Goal: Task Accomplishment & Management: Manage account settings

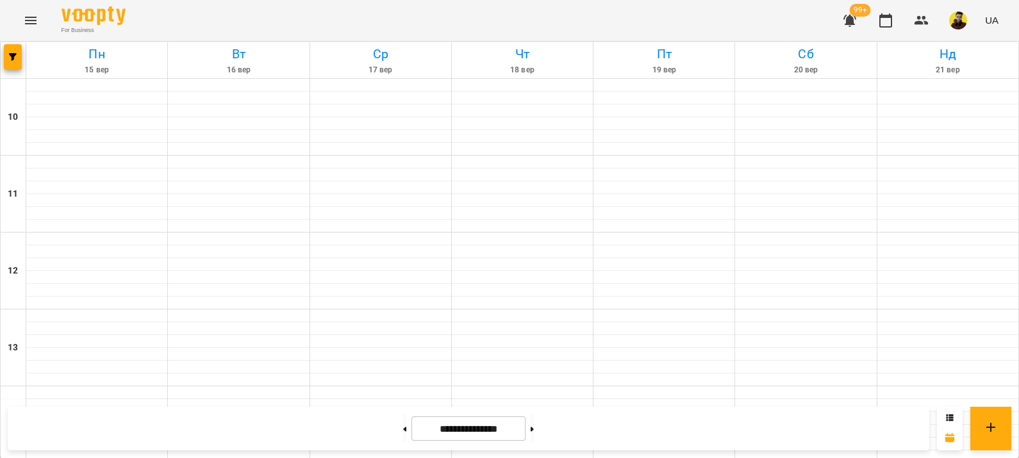
scroll to position [678, 0]
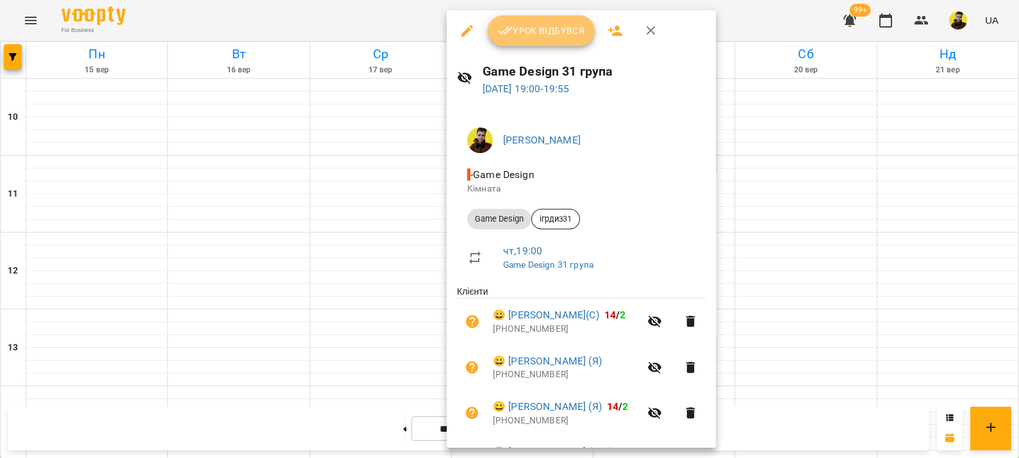
click at [522, 38] on button "Урок відбувся" at bounding box center [542, 30] width 108 height 31
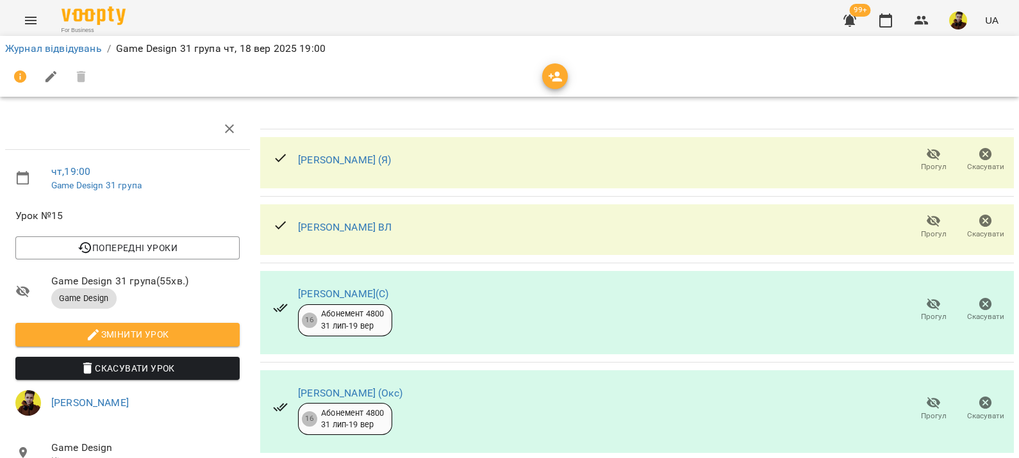
scroll to position [493, 0]
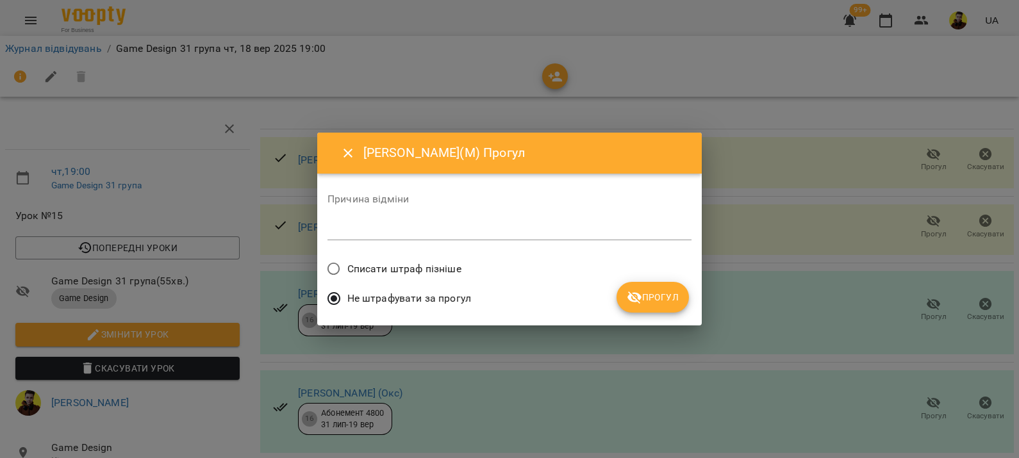
click at [411, 277] on label "Списати штраф пізніше" at bounding box center [390, 269] width 141 height 27
click at [649, 312] on button "Прогул" at bounding box center [653, 297] width 72 height 31
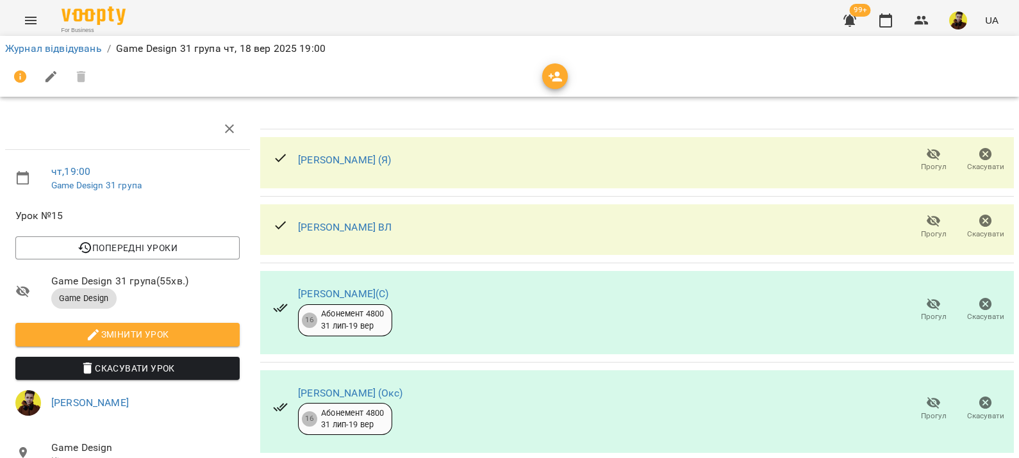
scroll to position [12, 0]
click at [80, 54] on li "Журнал відвідувань" at bounding box center [53, 48] width 97 height 15
click at [83, 49] on link "Журнал відвідувань" at bounding box center [53, 48] width 97 height 12
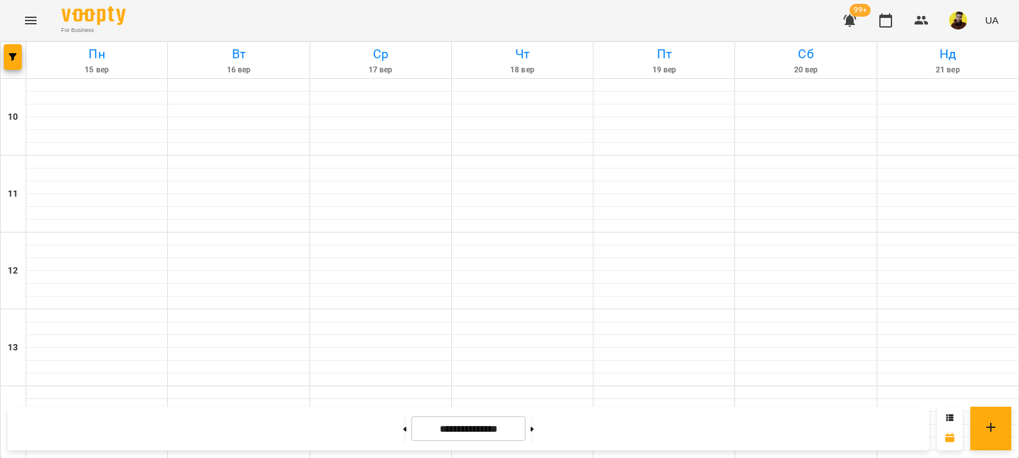
scroll to position [678, 0]
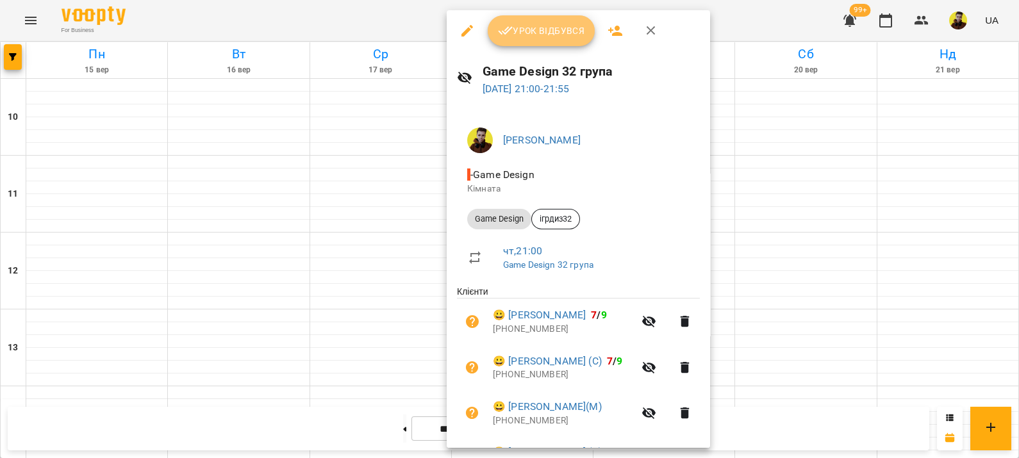
click at [552, 33] on span "Урок відбувся" at bounding box center [541, 30] width 87 height 15
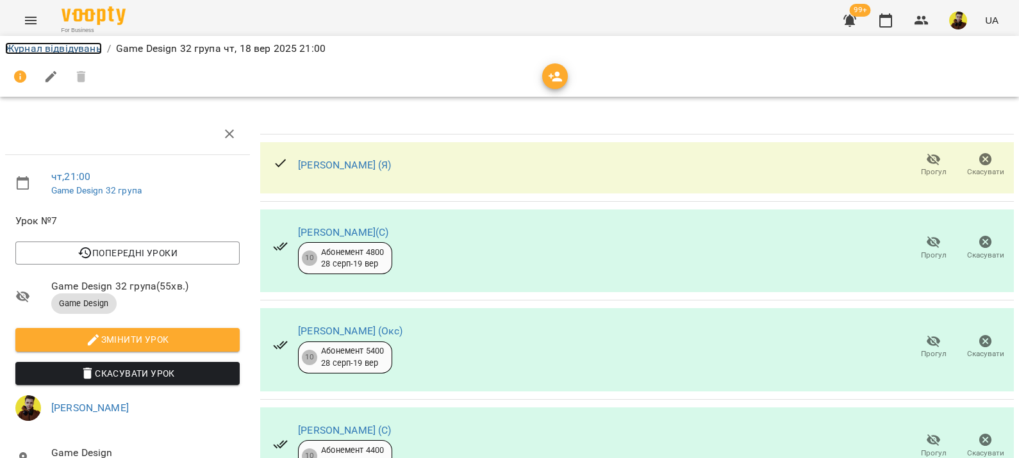
click at [51, 50] on link "Журнал відвідувань" at bounding box center [53, 48] width 97 height 12
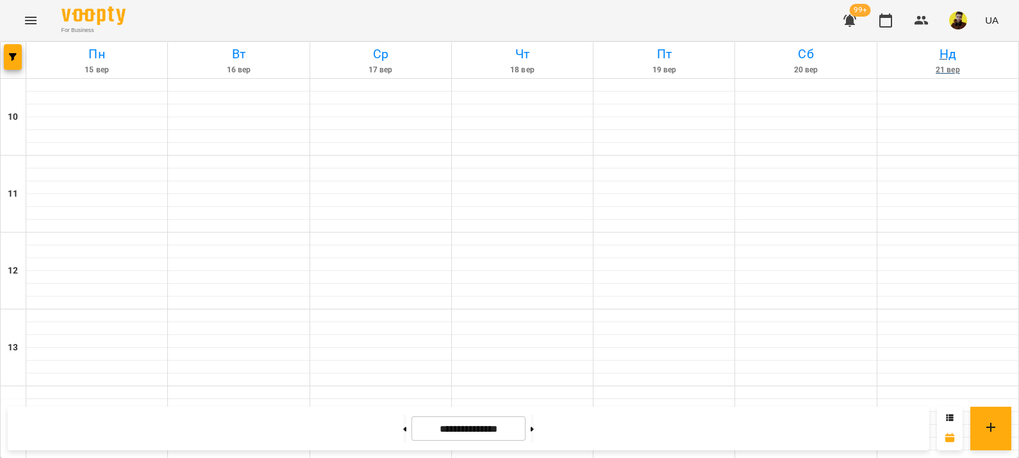
click at [974, 63] on h6 "Нд" at bounding box center [947, 54] width 137 height 20
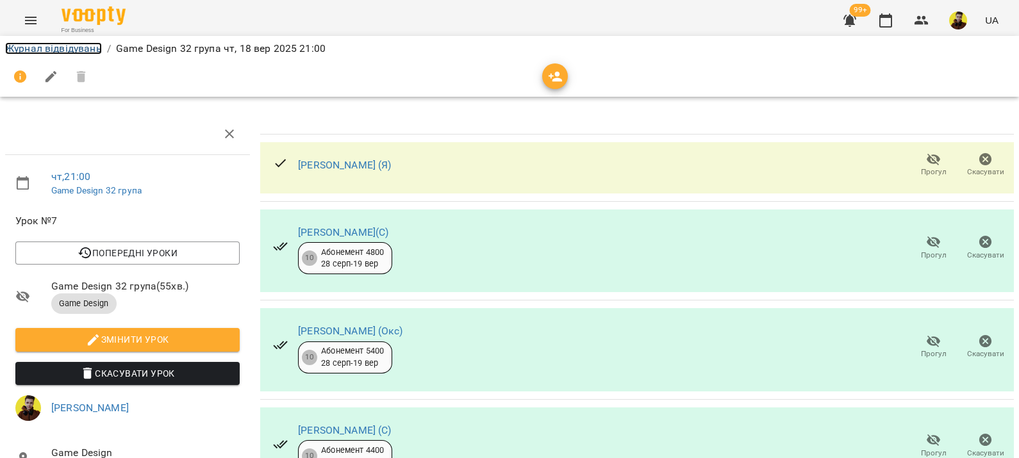
click at [73, 49] on link "Журнал відвідувань" at bounding box center [53, 48] width 97 height 12
